Goal: Task Accomplishment & Management: Complete application form

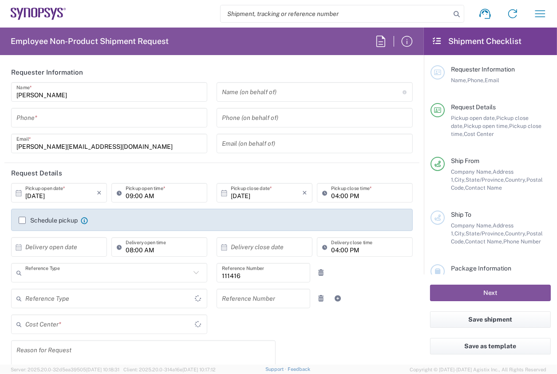
type input "Department"
type input "US01, SIG, IT Platform Products 111416"
type input "[GEOGRAPHIC_DATA]"
type input "Delivered at Place"
type input "[GEOGRAPHIC_DATA]"
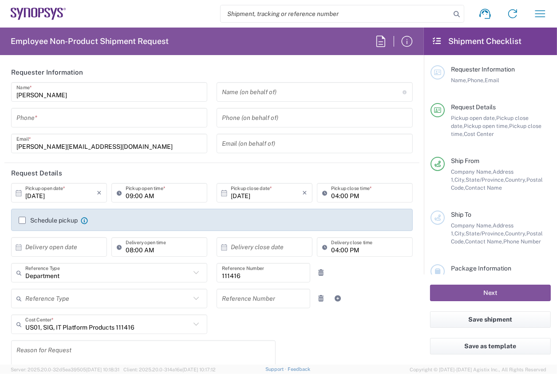
type input "[US_STATE]"
type input "[GEOGRAPHIC_DATA] US26"
click at [403, 303] on div "Reference Type Customer Ref Department Invoice Number Purchase Order RMA Refere…" at bounding box center [212, 302] width 411 height 26
